Goal: Check status: Check status

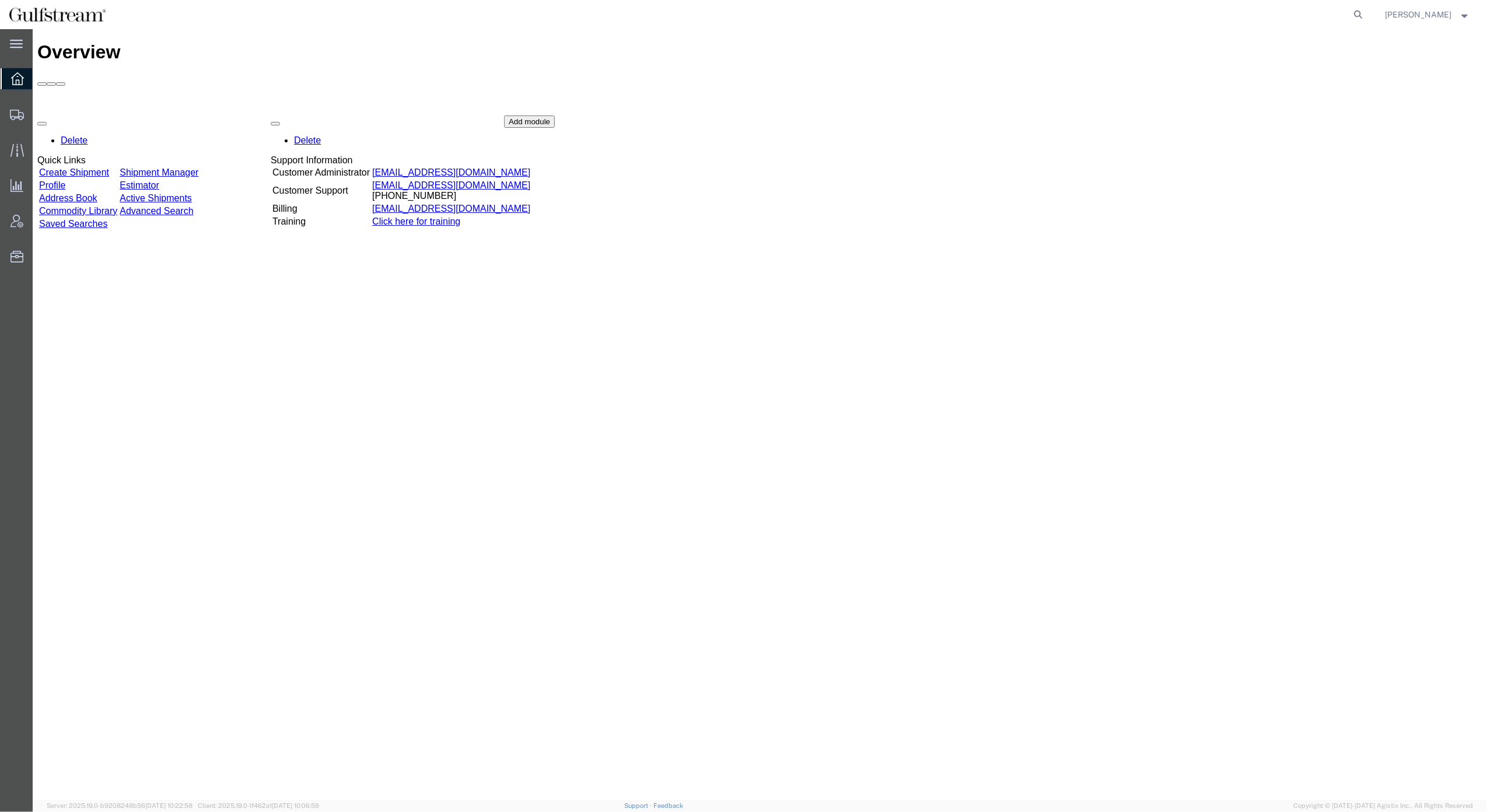
click at [1368, 24] on form at bounding box center [1359, 15] width 18 height 29
click at [1367, 19] on icon at bounding box center [1359, 15] width 17 height 17
click at [1283, 19] on input "search" at bounding box center [1173, 15] width 355 height 28
paste input "881544671063"
type input "881544671063"
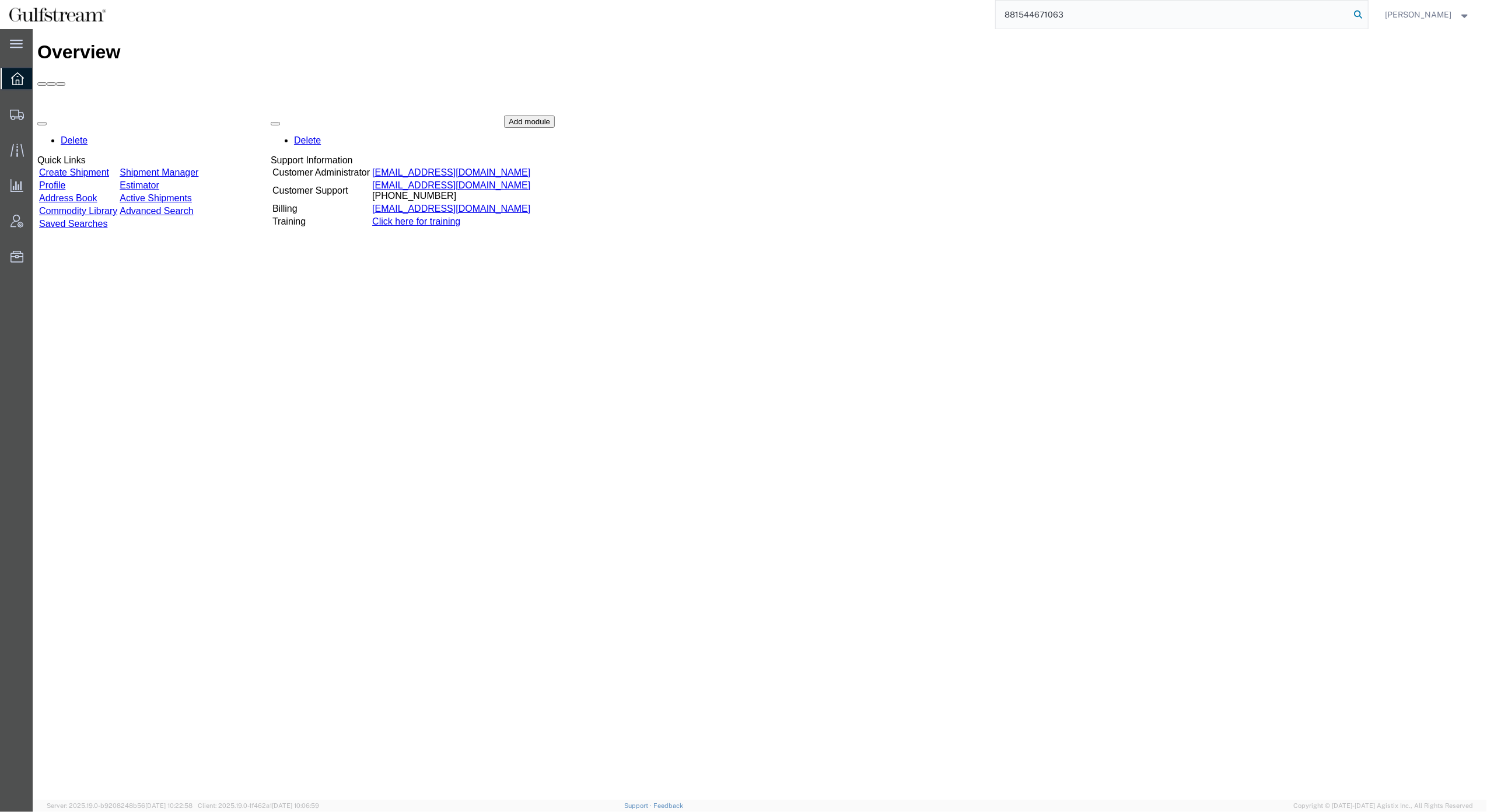
click at [1367, 15] on icon at bounding box center [1359, 15] width 17 height 17
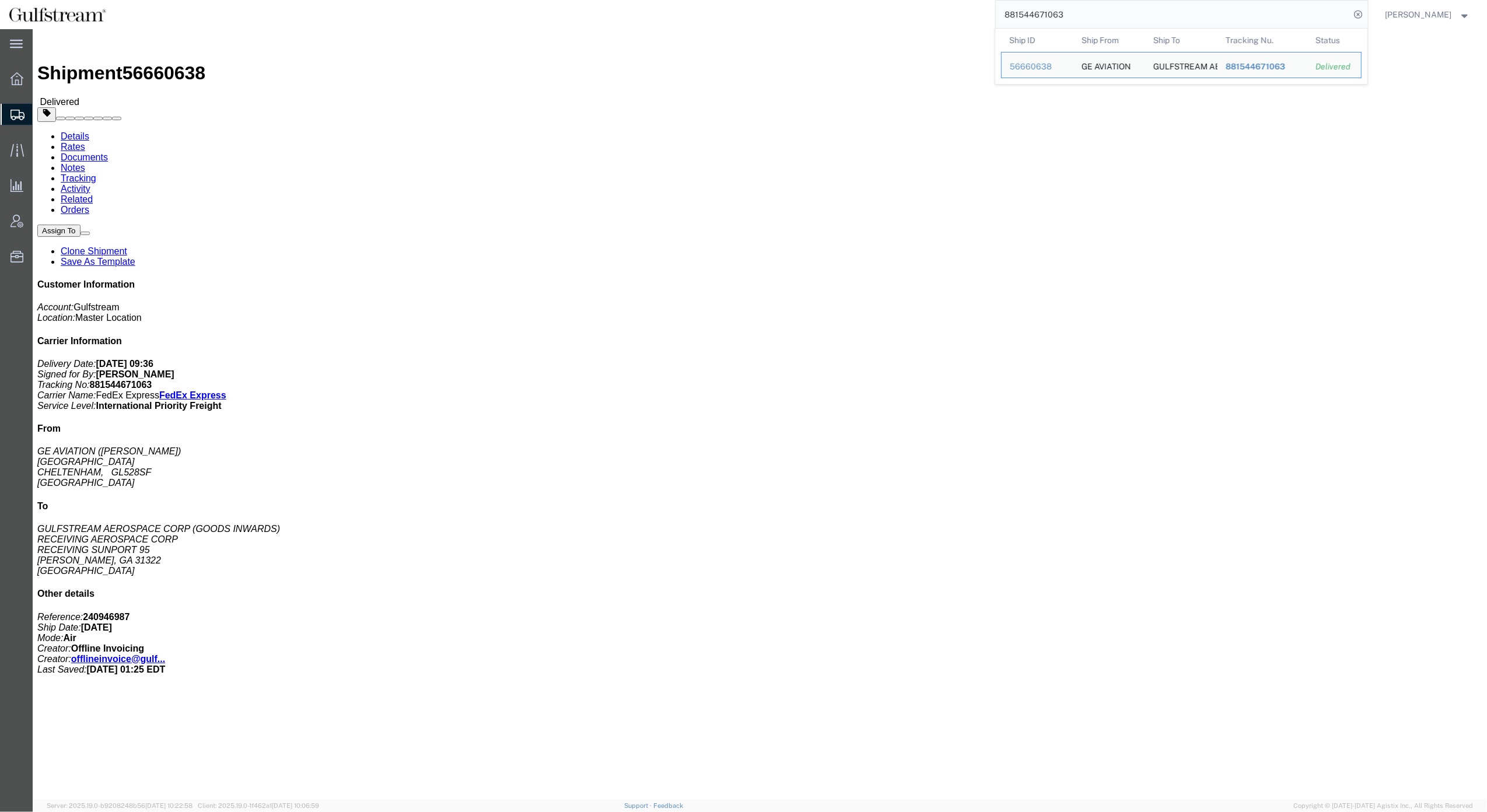
click div "Leg 1 - Air"
